Goal: Task Accomplishment & Management: Manage account settings

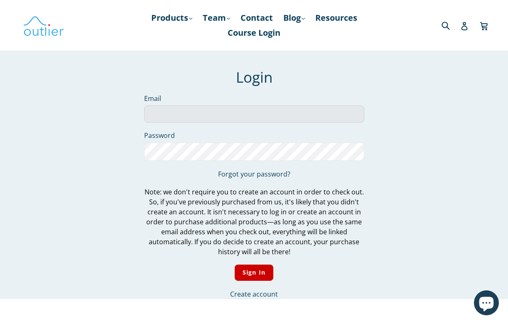
type input "[PERSON_NAME][EMAIL_ADDRESS][PERSON_NAME][DOMAIN_NAME]"
click at [254, 274] on input "Sign In" at bounding box center [253, 272] width 39 height 16
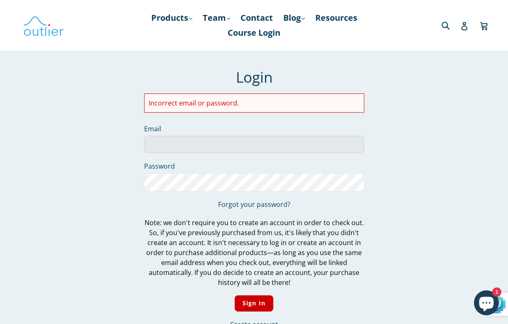
type input "[PERSON_NAME][EMAIL_ADDRESS][PERSON_NAME][DOMAIN_NAME]"
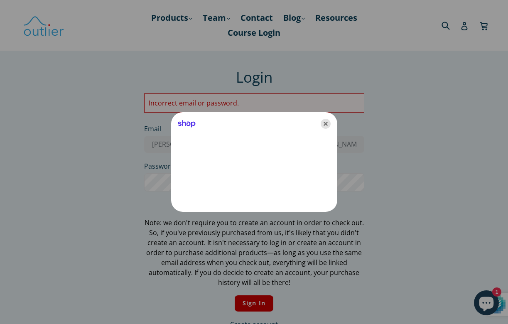
click at [325, 122] on icon "Close" at bounding box center [325, 124] width 10 height 10
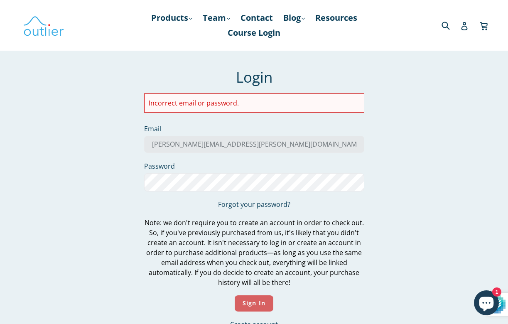
click at [258, 300] on input "Sign In" at bounding box center [253, 303] width 39 height 16
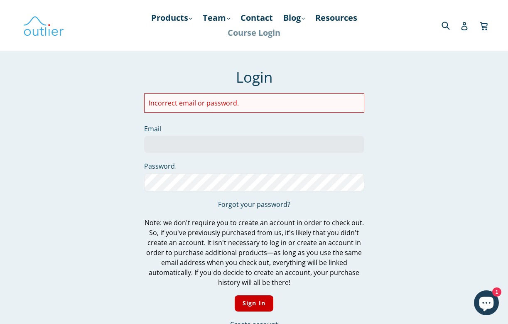
click at [242, 33] on link "Course Login" at bounding box center [253, 32] width 61 height 15
